Goal: Navigation & Orientation: Find specific page/section

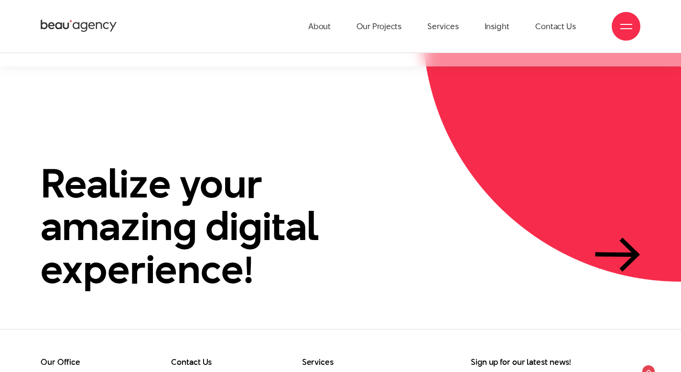
scroll to position [635, 0]
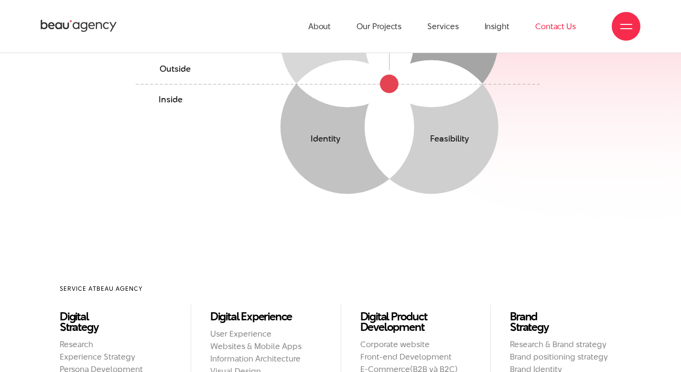
click at [558, 24] on link "Contact Us" at bounding box center [555, 26] width 41 height 53
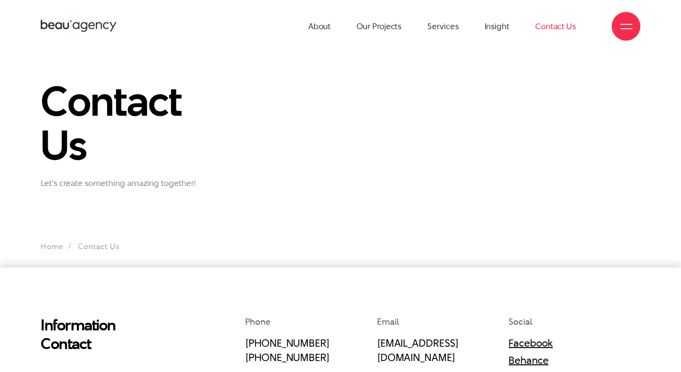
click at [403, 100] on div "Contact Us Let's create something amazing together!" at bounding box center [340, 133] width 614 height 109
click at [531, 341] on link "Facebook" at bounding box center [530, 342] width 44 height 14
click at [381, 30] on link "Our Projects" at bounding box center [378, 26] width 45 height 53
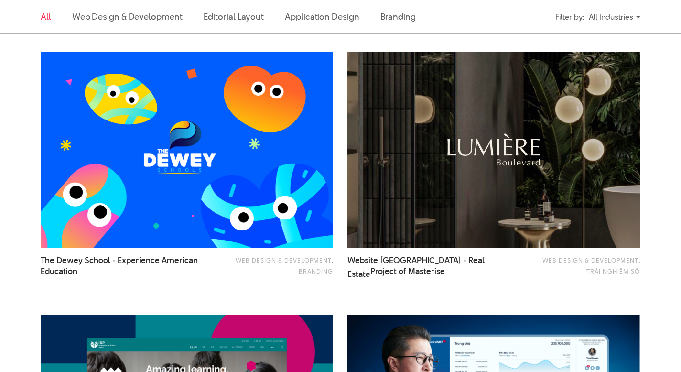
scroll to position [556, 0]
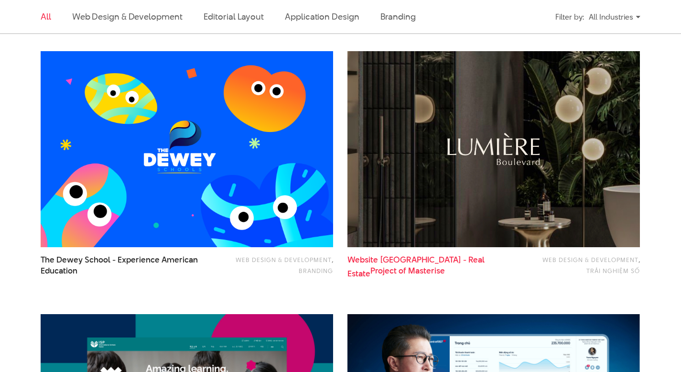
click at [424, 259] on span "Website Lumiere Boulevard - Real Estate Project of Masterise" at bounding box center [427, 265] width 161 height 22
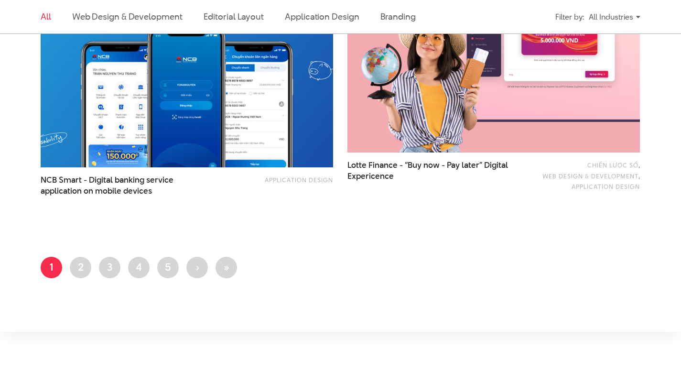
scroll to position [1651, 0]
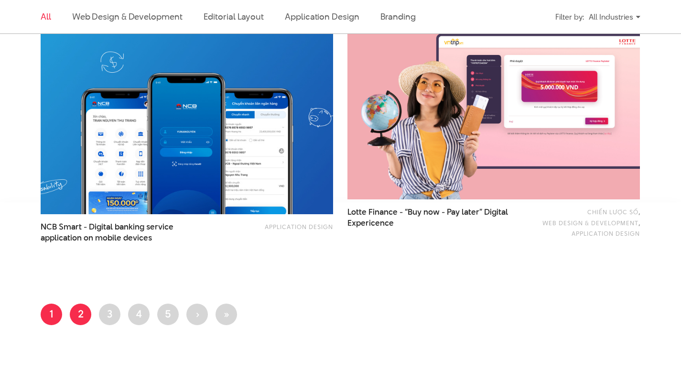
click at [78, 313] on link "Page 2" at bounding box center [80, 313] width 21 height 21
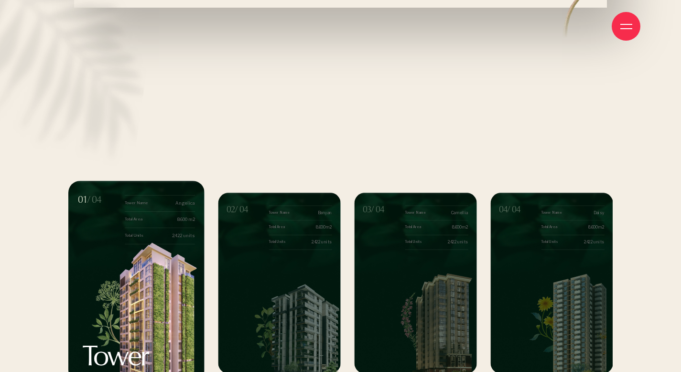
scroll to position [8267, 0]
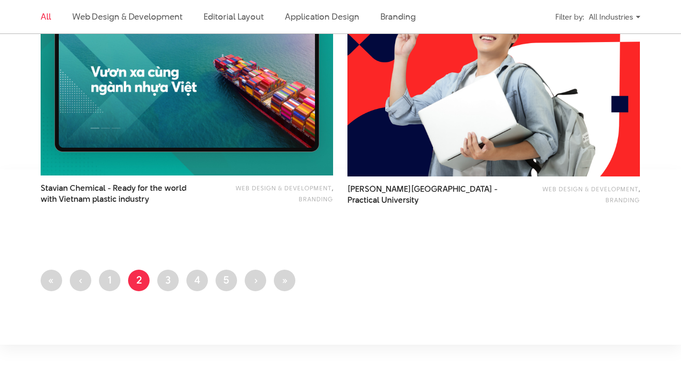
scroll to position [1679, 0]
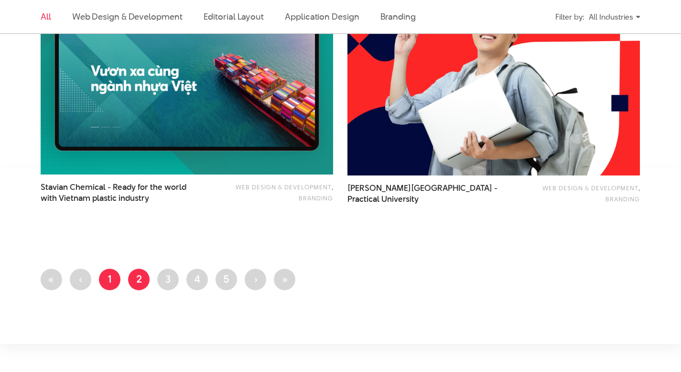
click at [111, 280] on link "Page 1" at bounding box center [109, 278] width 21 height 21
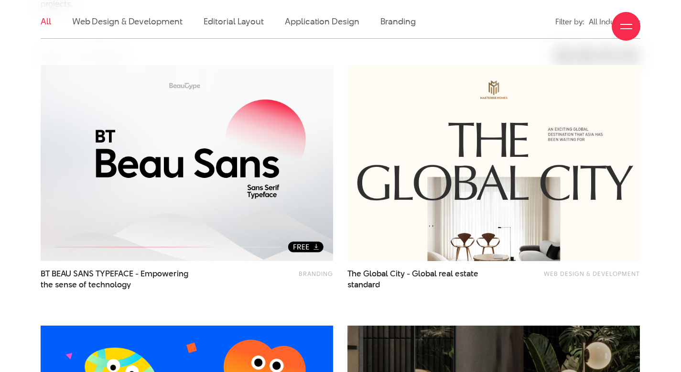
scroll to position [285, 0]
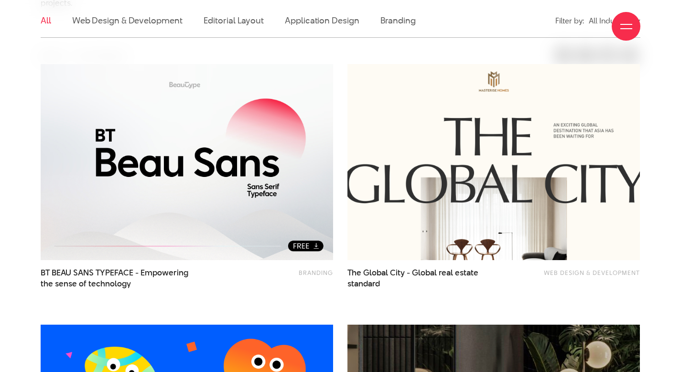
click at [517, 136] on img at bounding box center [492, 161] width 321 height 215
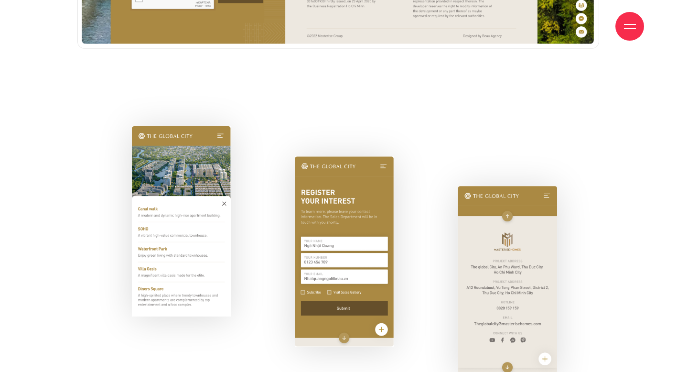
scroll to position [9399, 0]
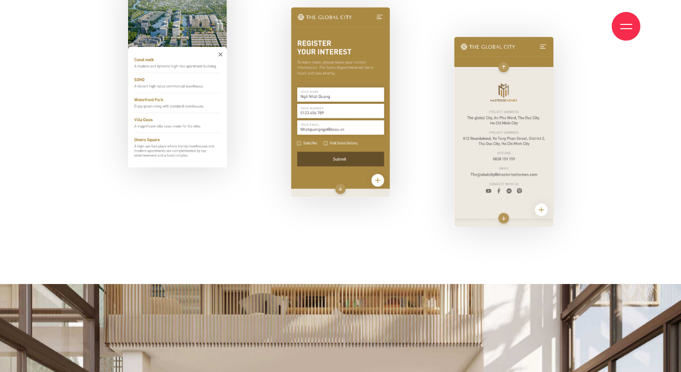
click at [625, 27] on div at bounding box center [626, 27] width 12 height 12
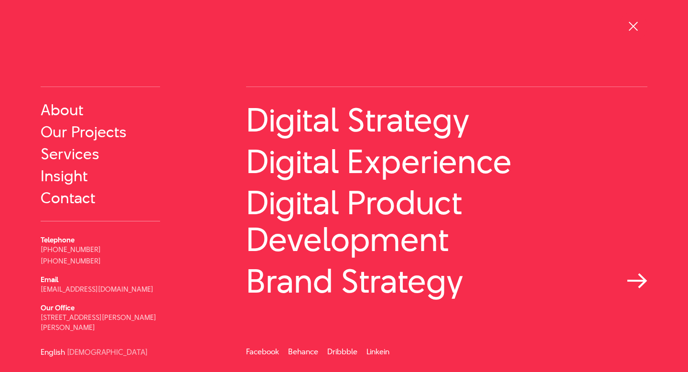
scroll to position [0, 0]
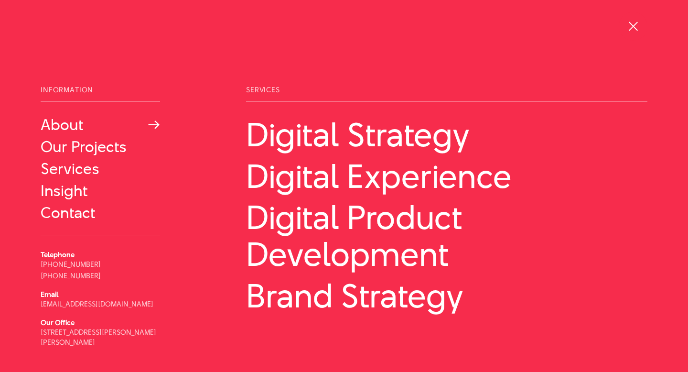
click at [63, 121] on link "About" at bounding box center [100, 124] width 119 height 17
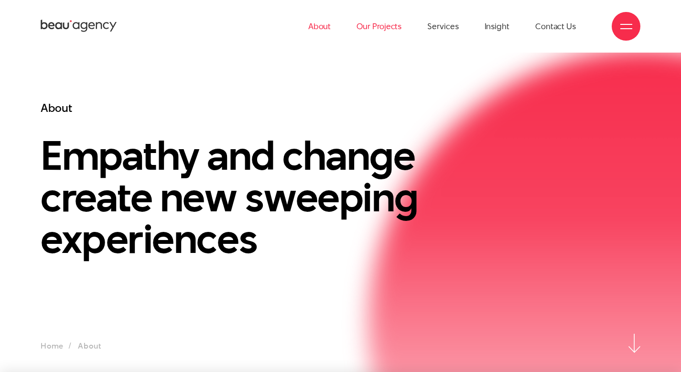
click at [382, 26] on link "Our Projects" at bounding box center [378, 26] width 45 height 53
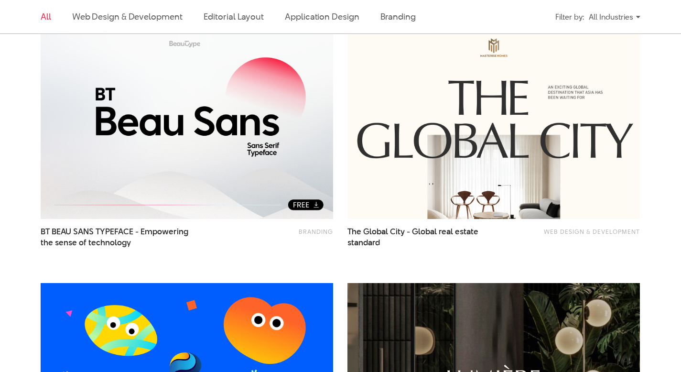
scroll to position [317, 0]
